Goal: Task Accomplishment & Management: Use online tool/utility

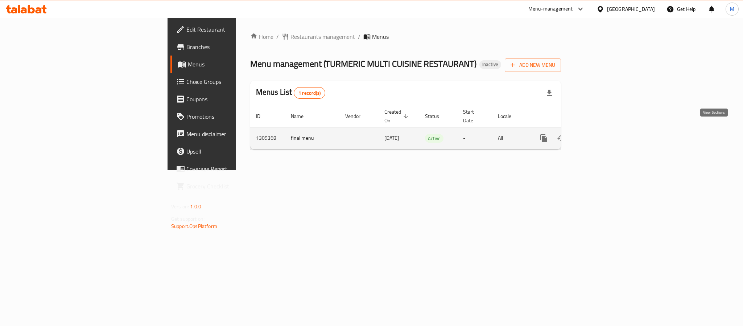
click at [600, 134] on icon "enhanced table" at bounding box center [596, 138] width 9 height 9
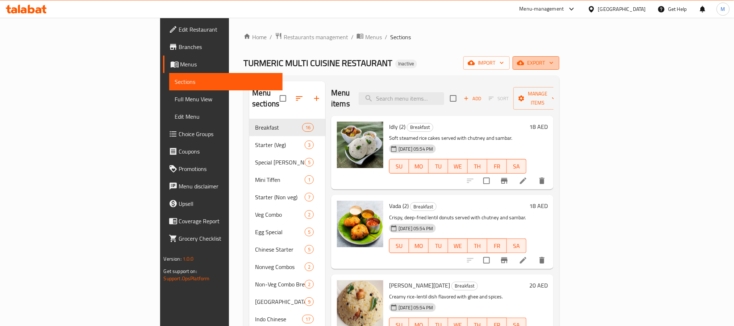
click at [560, 68] on button "export" at bounding box center [536, 62] width 47 height 13
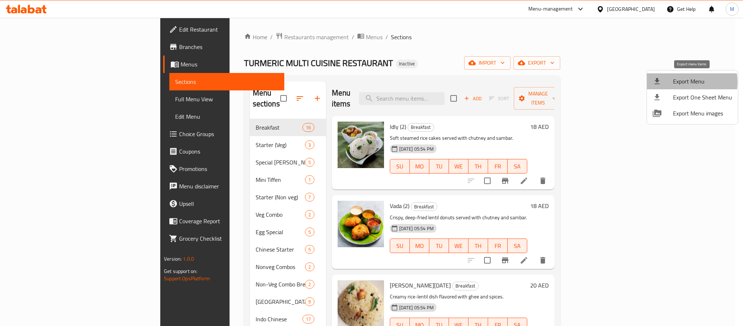
click at [685, 82] on span "Export Menu" at bounding box center [702, 81] width 59 height 9
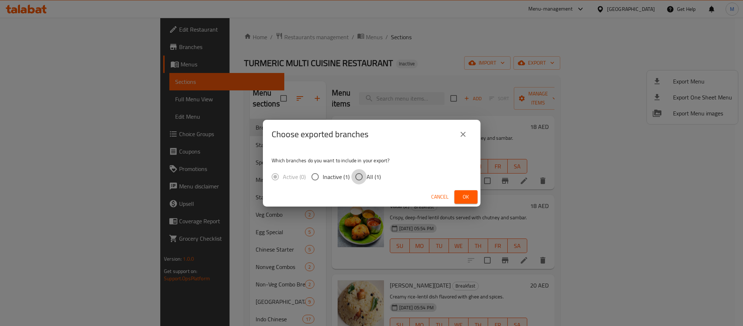
click at [358, 172] on input "All (1)" at bounding box center [358, 176] width 15 height 15
radio input "true"
click at [467, 198] on span "Ok" at bounding box center [466, 196] width 12 height 9
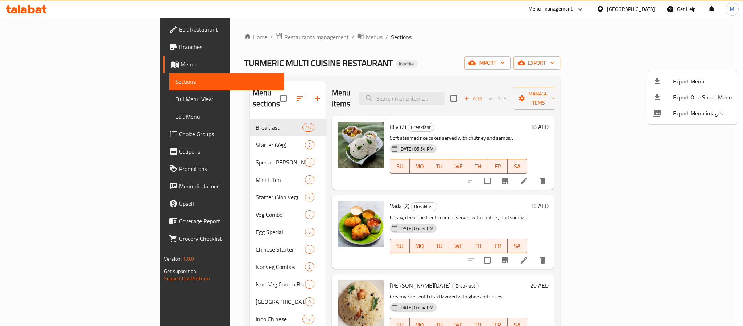
click at [41, 34] on div at bounding box center [371, 163] width 743 height 326
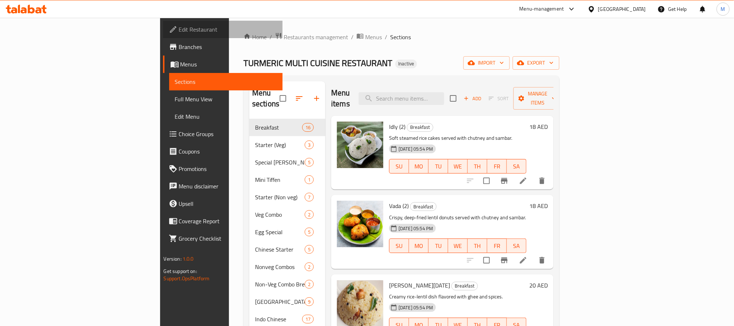
click at [179, 34] on span "Edit Restaurant" at bounding box center [228, 29] width 98 height 9
